Goal: Navigation & Orientation: Find specific page/section

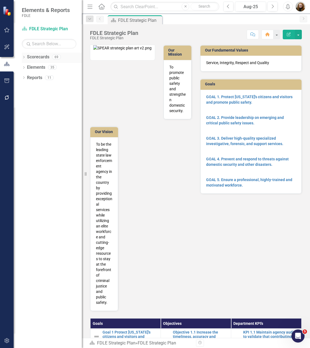
click at [23, 58] on icon at bounding box center [23, 57] width 1 height 2
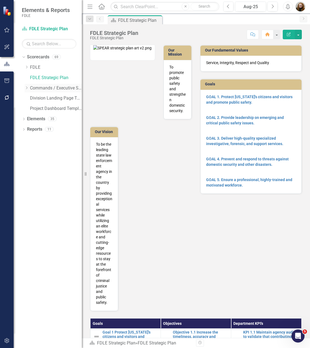
click at [27, 88] on icon "Dropdown" at bounding box center [27, 87] width 4 height 3
click at [36, 233] on div "Dropdown Scorecards 69 Dropdown FDLE Commissioner's Initiative Team Project Das…" at bounding box center [48, 200] width 68 height 295
click at [32, 130] on icon at bounding box center [32, 129] width 1 height 3
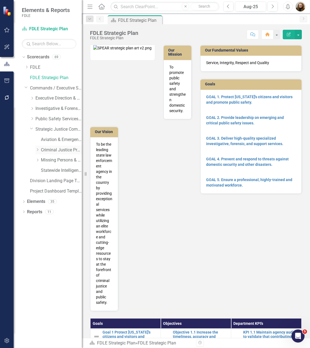
click at [46, 151] on link "Criminal Justice Professionalism, Standards & Training Services" at bounding box center [61, 150] width 41 height 6
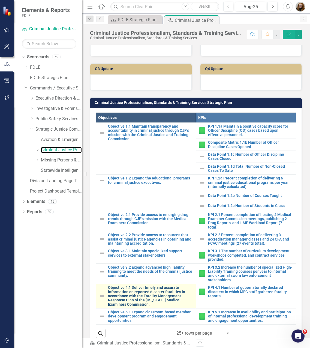
scroll to position [436, 0]
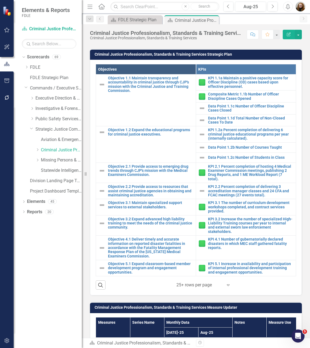
click at [42, 250] on div "Dropdown Scorecards 69 Dropdown FDLE Commissioner's Initiative Team Project Das…" at bounding box center [48, 200] width 68 height 295
click at [37, 151] on icon at bounding box center [37, 149] width 1 height 3
click at [25, 222] on icon "Dropdown" at bounding box center [24, 222] width 4 height 3
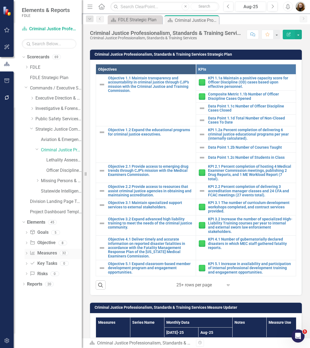
click at [45, 251] on link "Measure Measures" at bounding box center [43, 253] width 27 height 6
